Goal: Task Accomplishment & Management: Complete application form

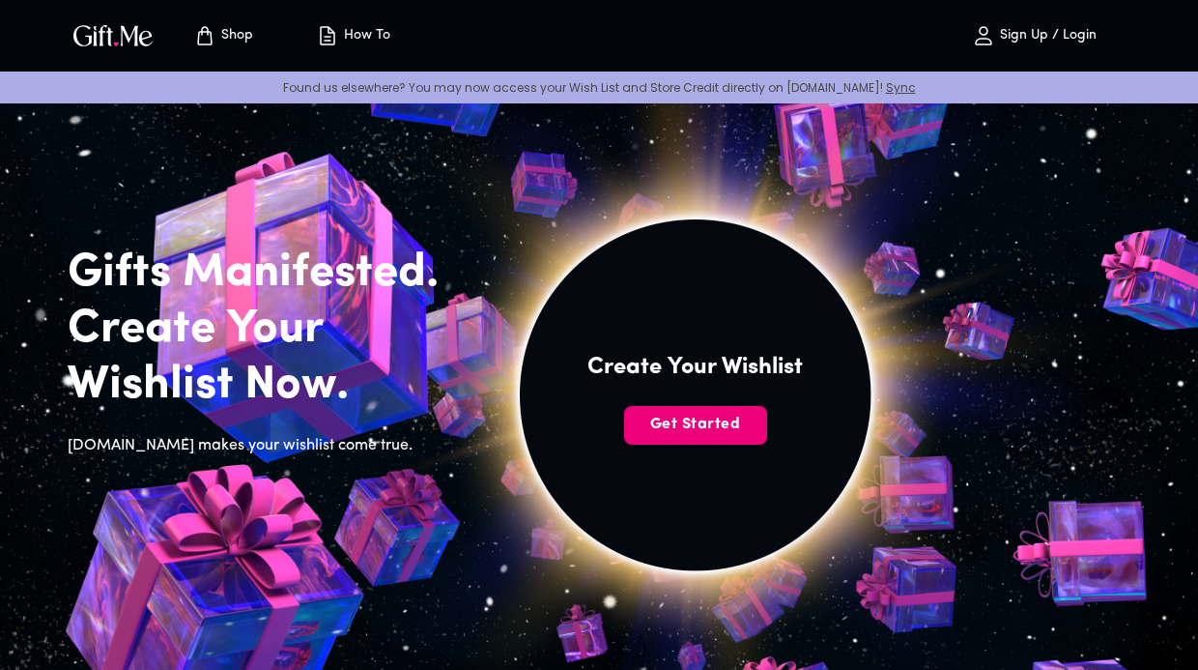
click at [714, 408] on button "Get Started" at bounding box center [695, 425] width 143 height 39
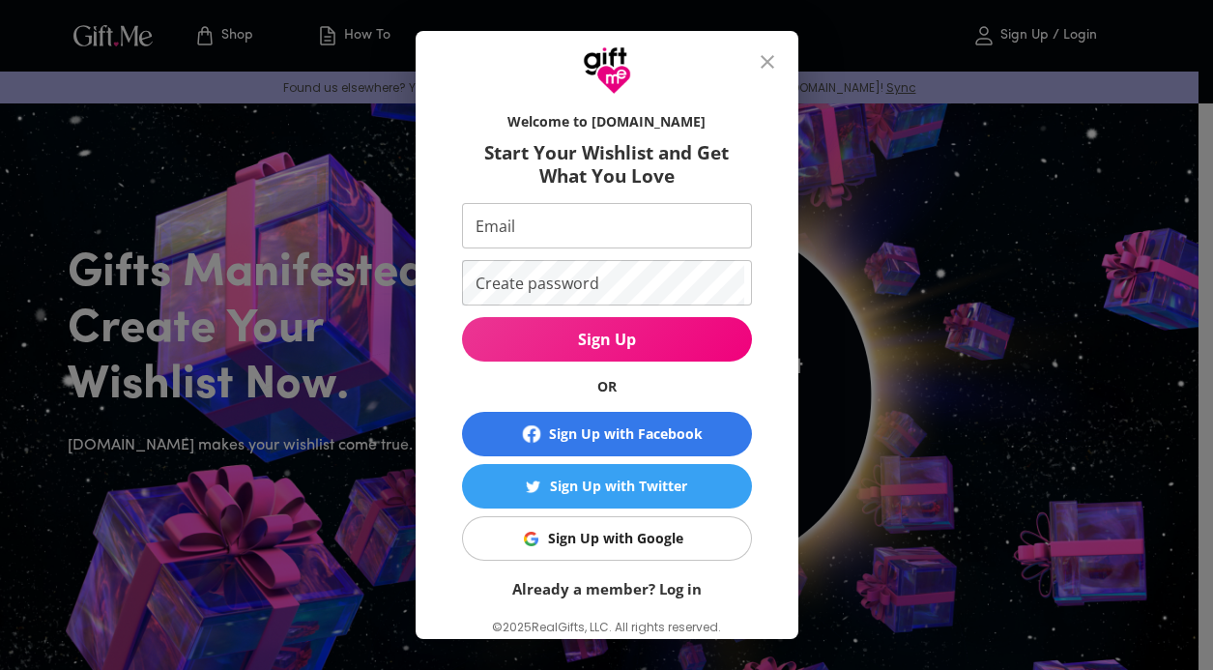
click at [607, 536] on div "Sign Up with Google" at bounding box center [615, 538] width 135 height 21
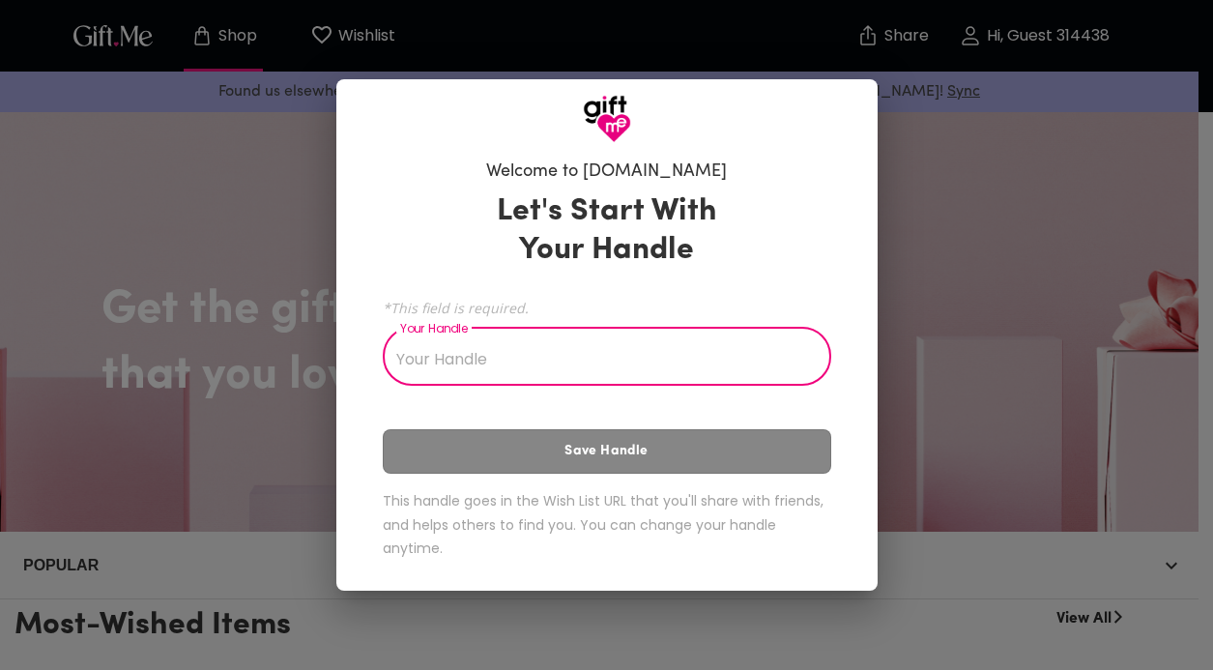
click at [547, 364] on input "Your Handle" at bounding box center [596, 358] width 427 height 54
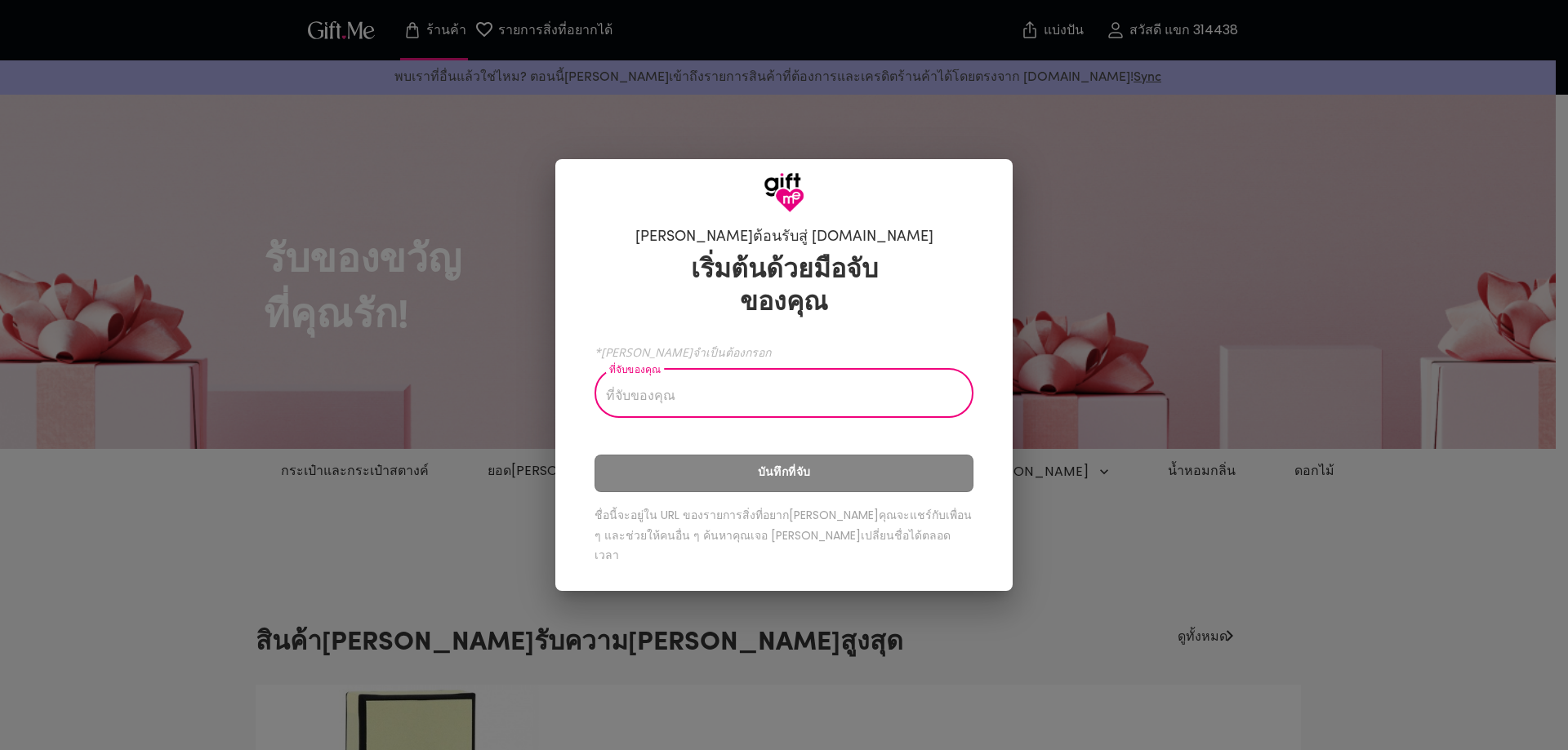
click at [749, 413] on input "ที่จับของคุณ" at bounding box center [775, 395] width 361 height 46
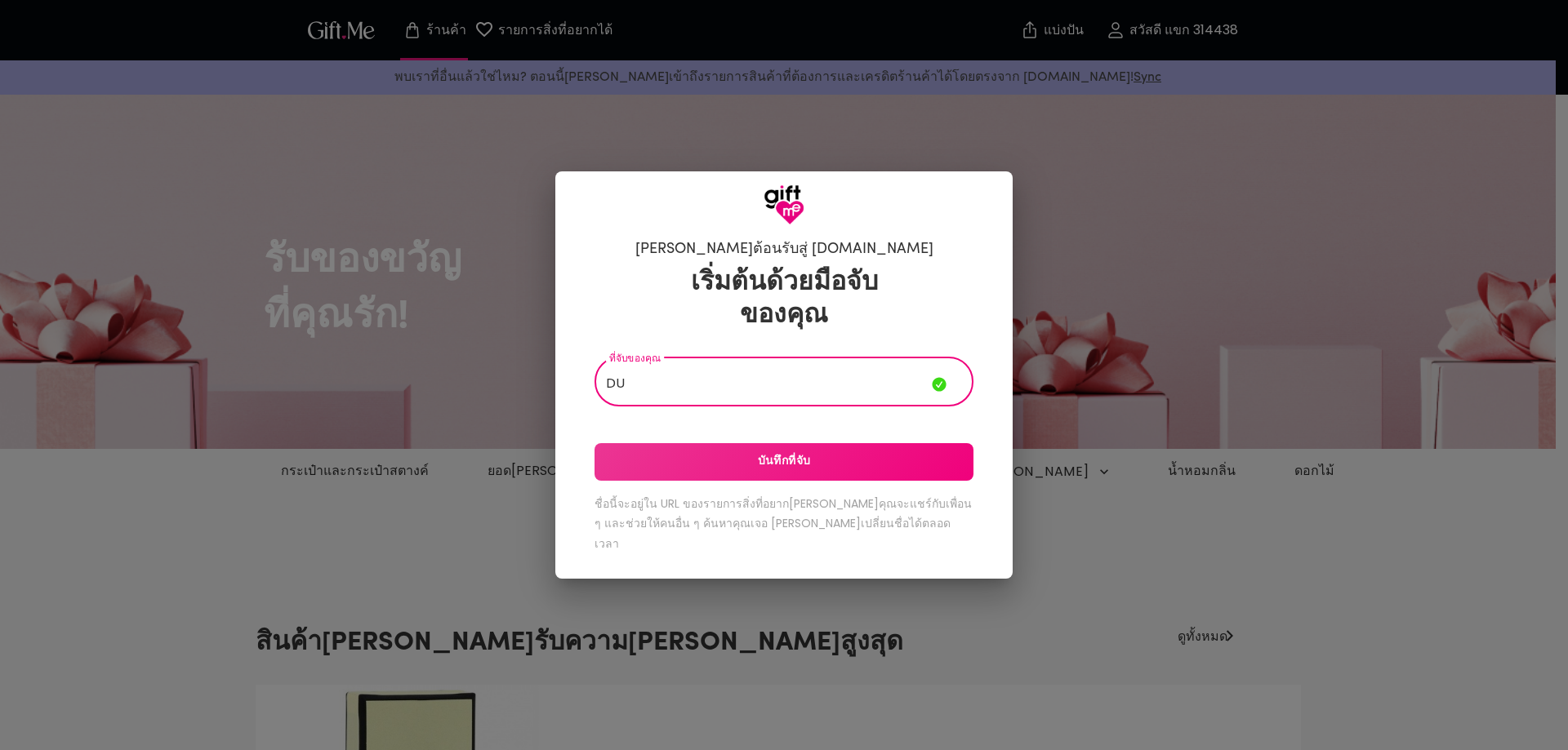
type input "D"
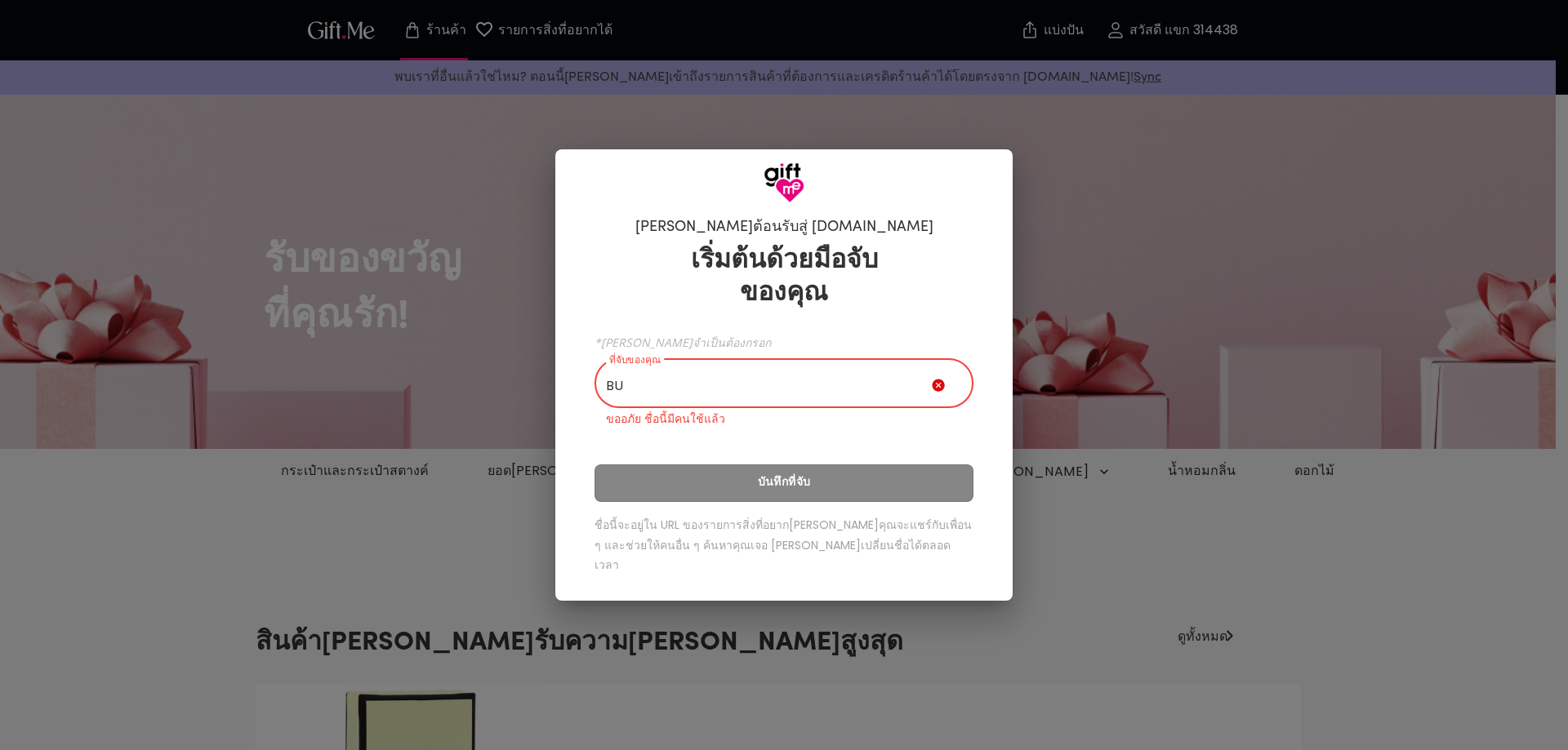
type input "B"
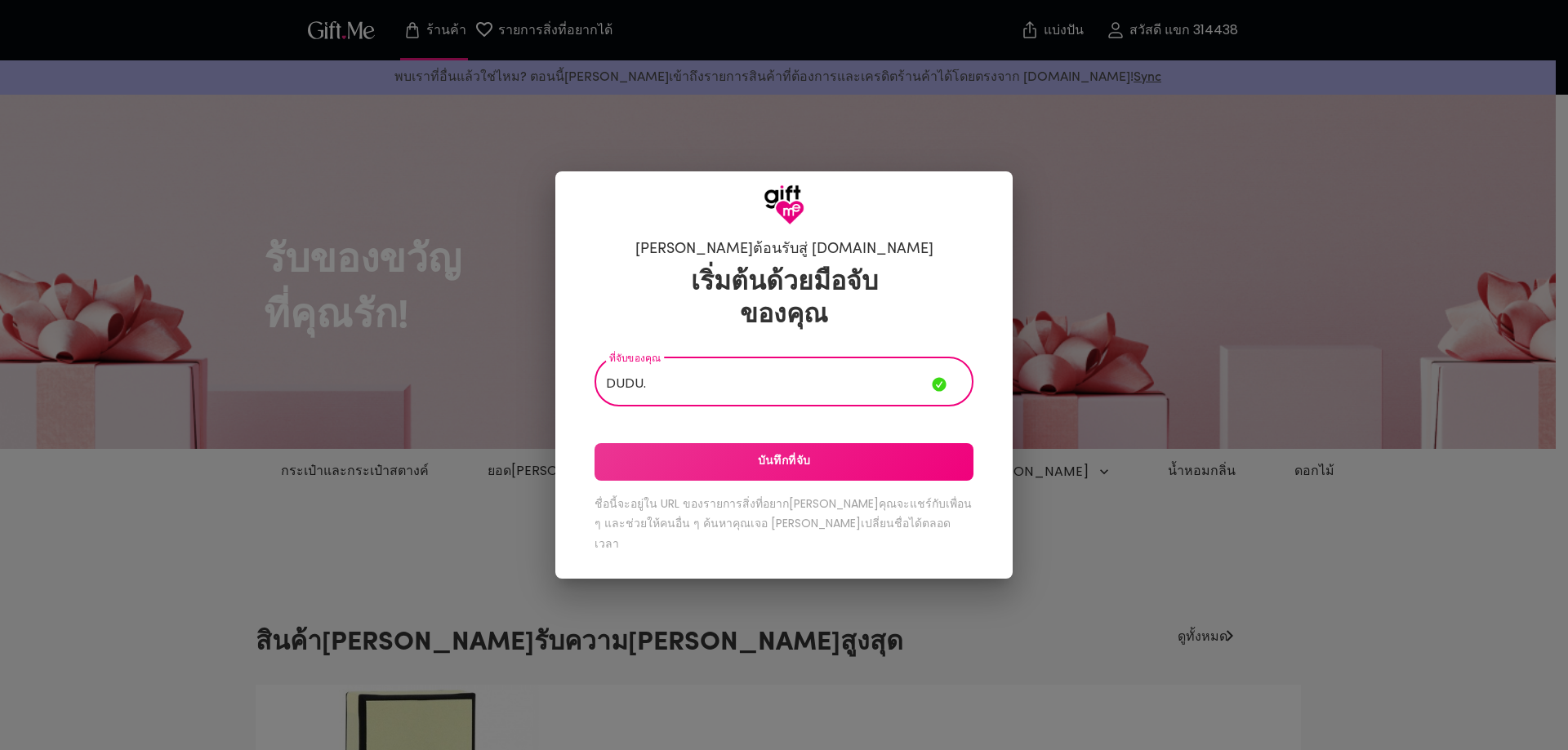
type input "DUDU."
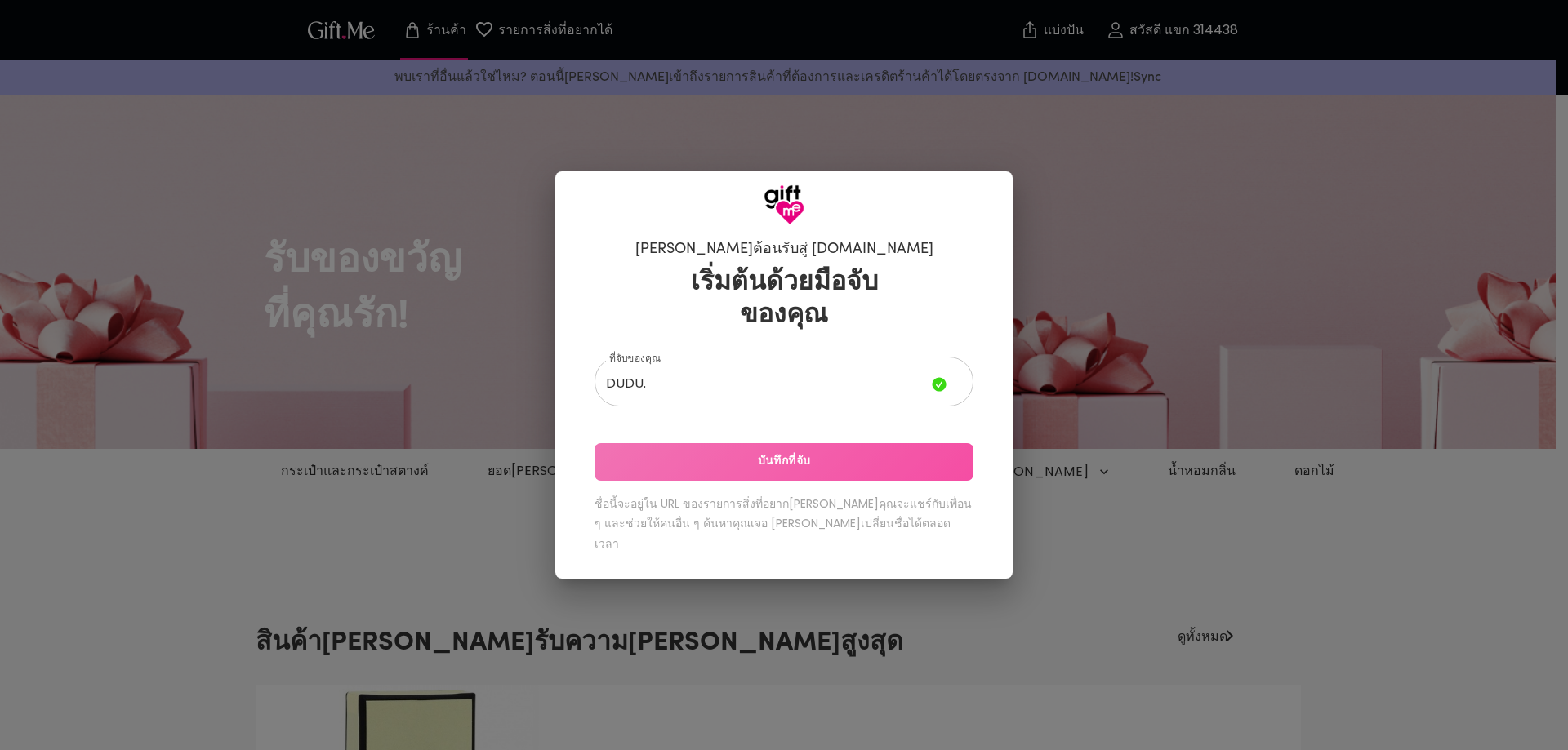
click at [770, 471] on font "บันทึกที่จับ" at bounding box center [784, 461] width 53 height 18
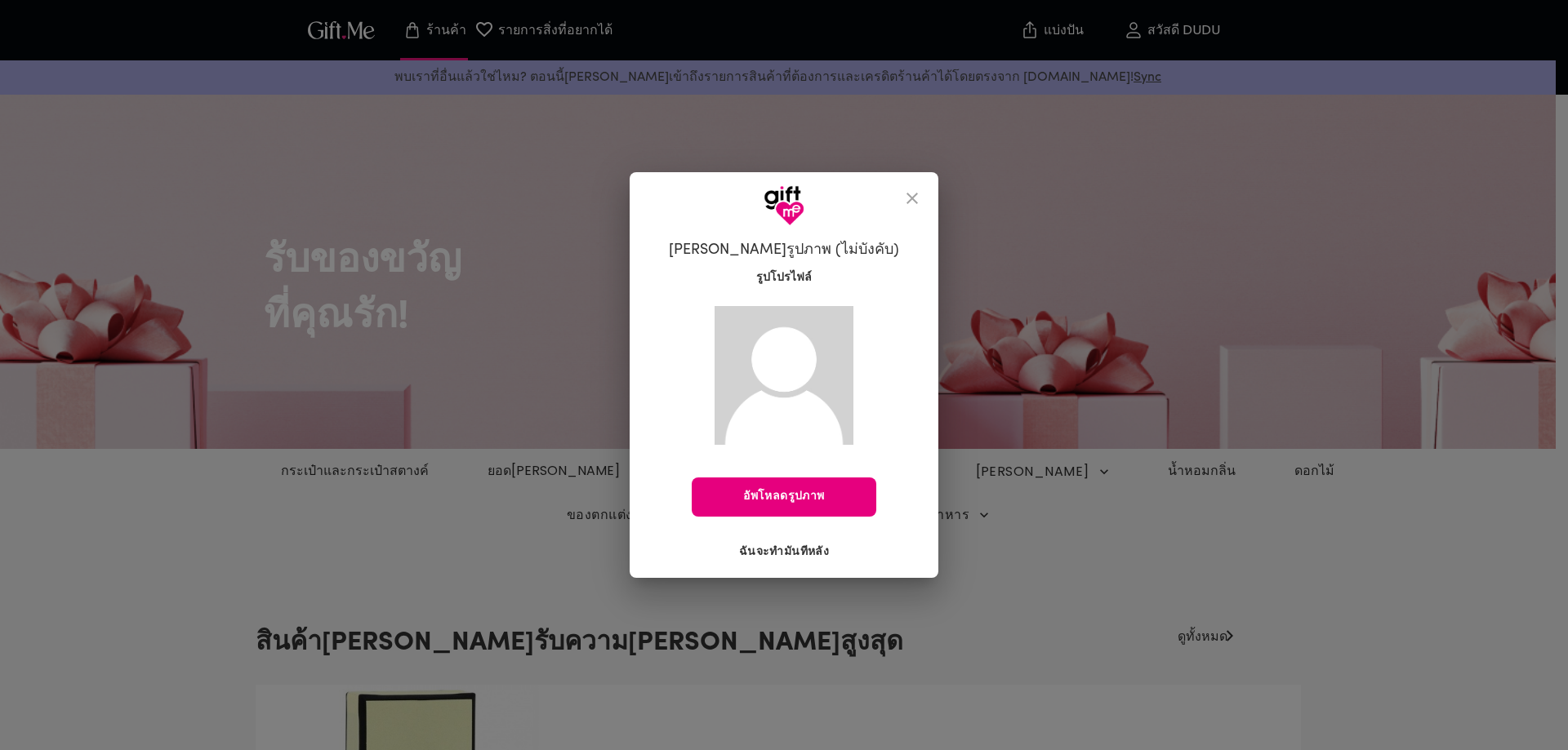
click at [788, 551] on font "ฉันจะทำมันทีหลัง" at bounding box center [784, 551] width 90 height 16
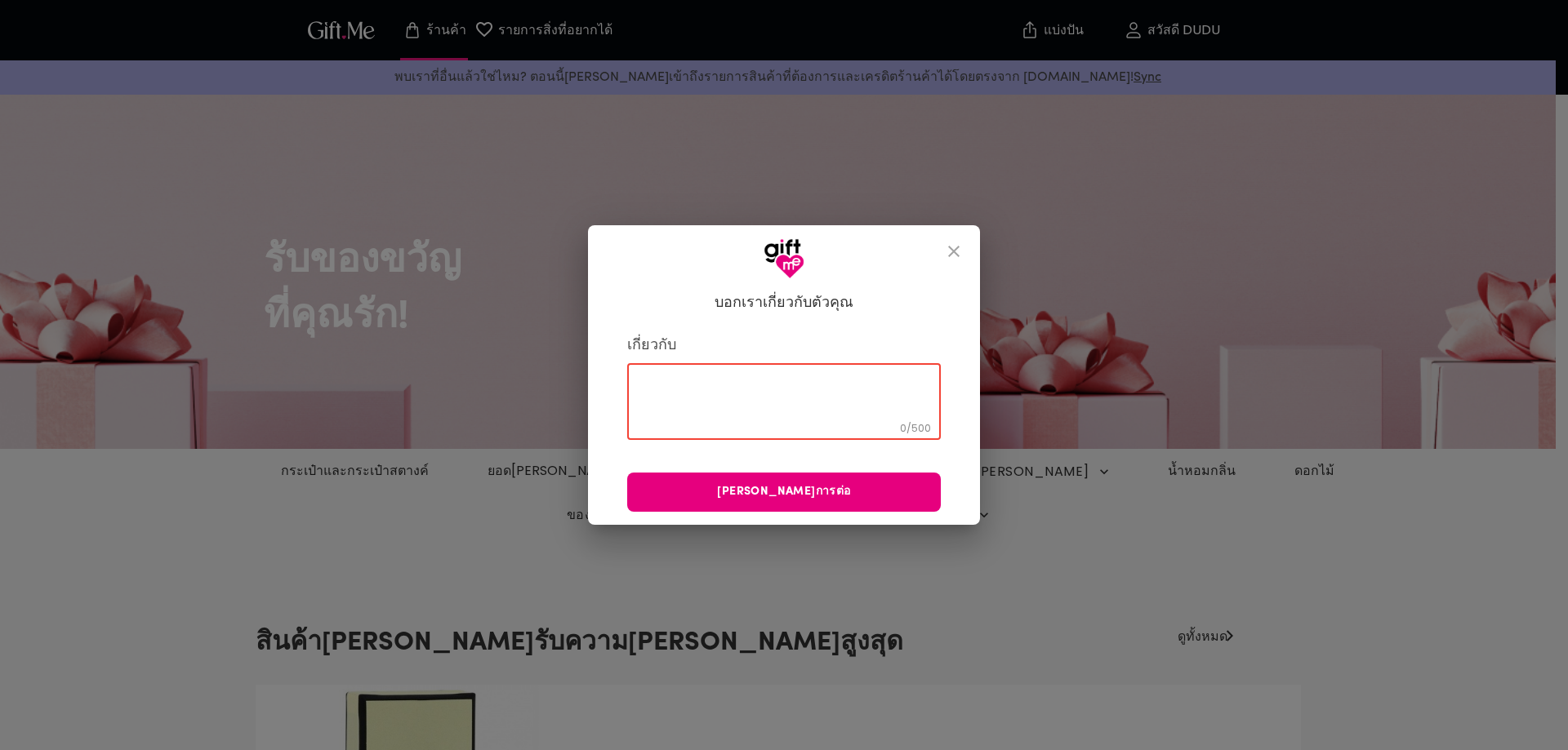
click at [828, 387] on textarea at bounding box center [784, 401] width 291 height 46
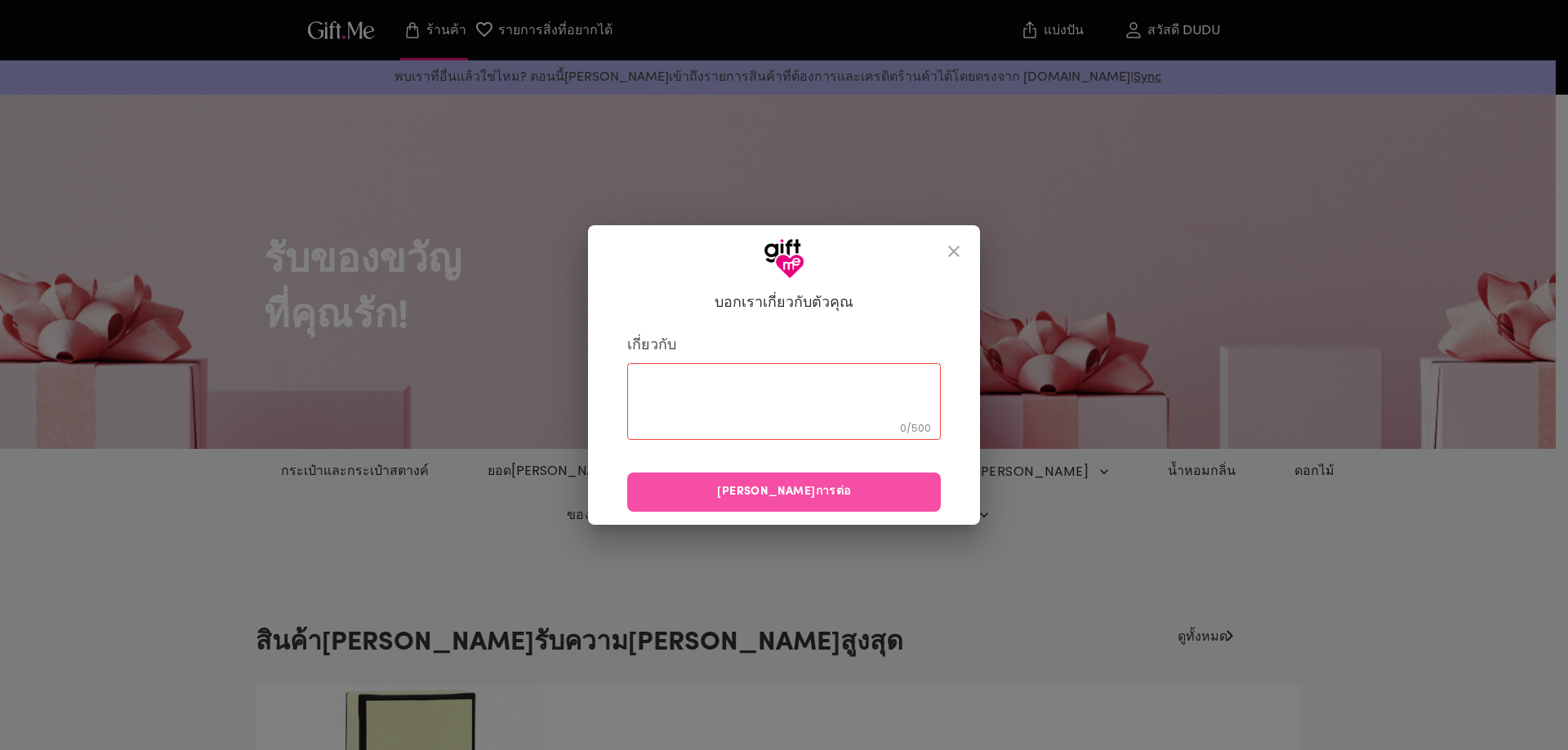
click at [885, 499] on span "ดำเนินการต่อ" at bounding box center [783, 492] width 313 height 18
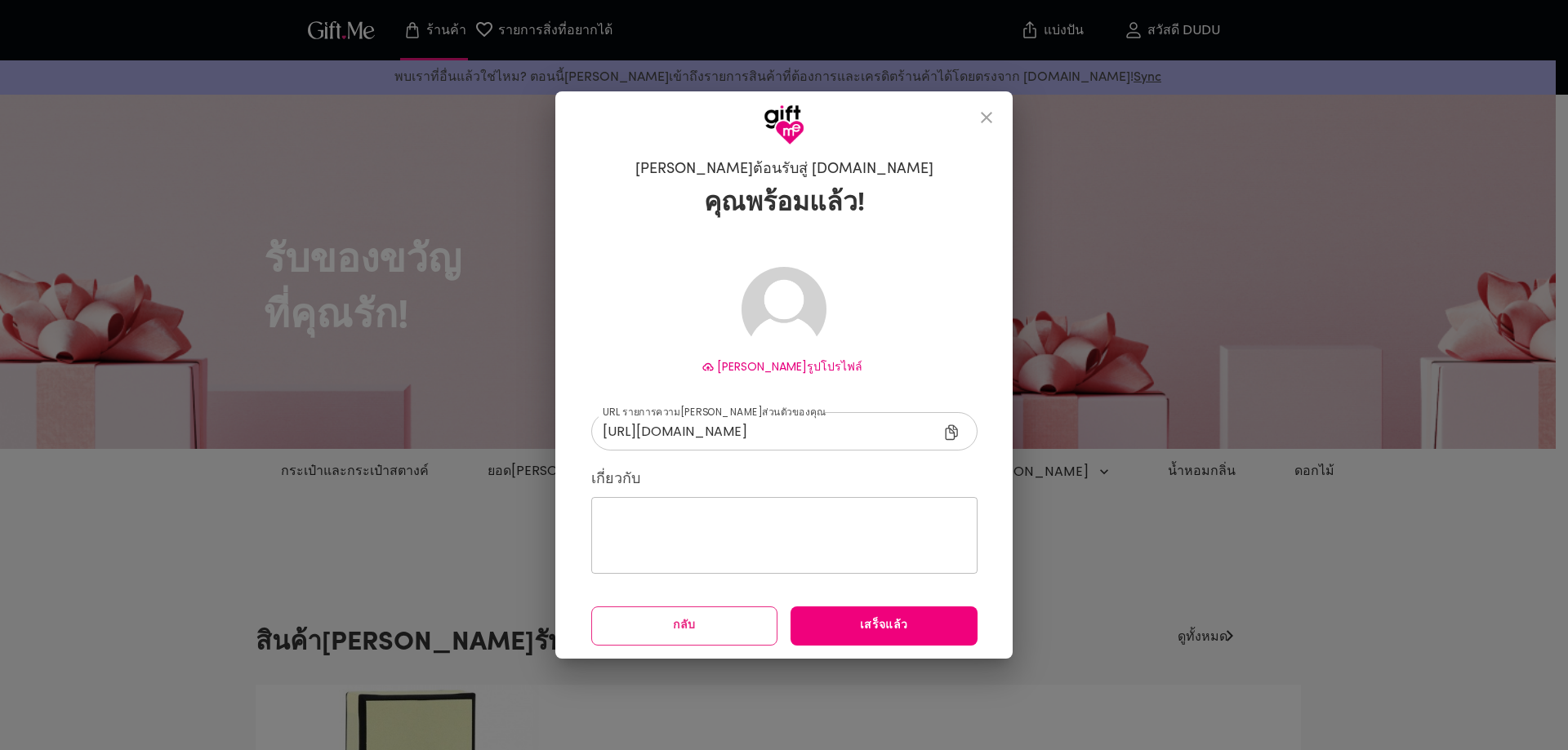
click at [841, 565] on button "เสร็จแล้ว" at bounding box center [884, 626] width 187 height 39
